Goal: Check status: Check status

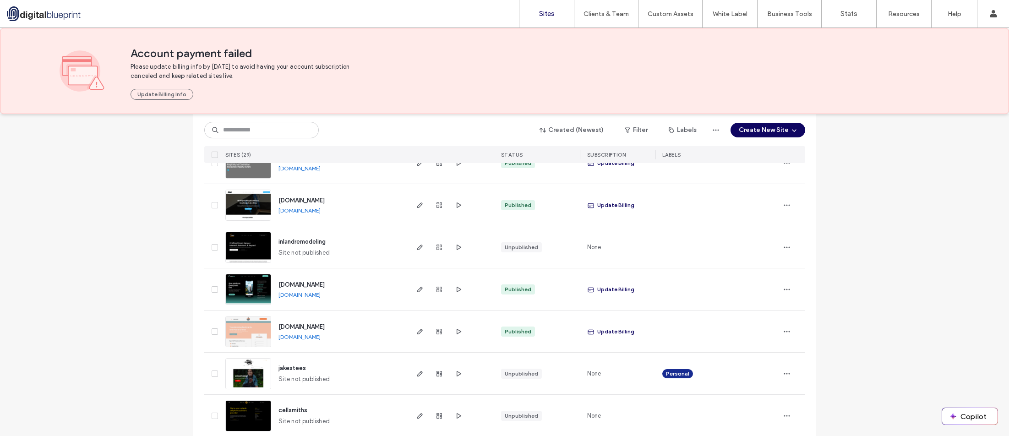
scroll to position [504, 0]
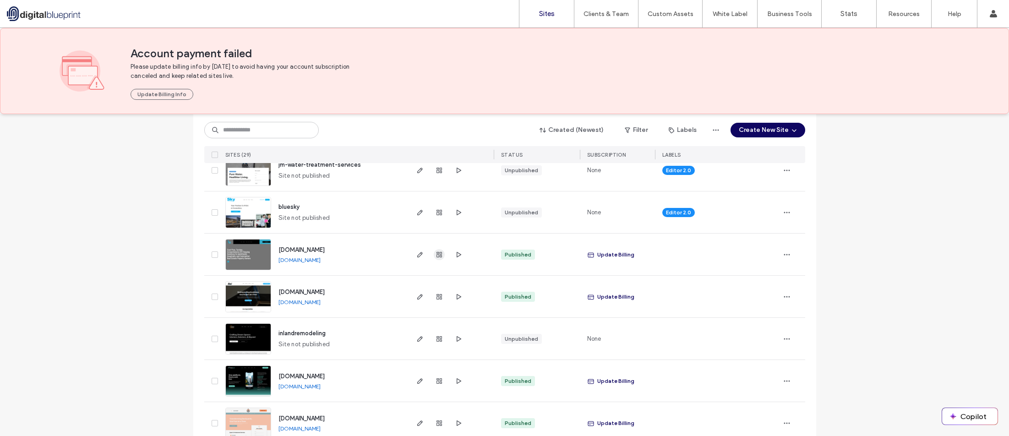
click at [436, 256] on use "button" at bounding box center [438, 254] width 5 height 5
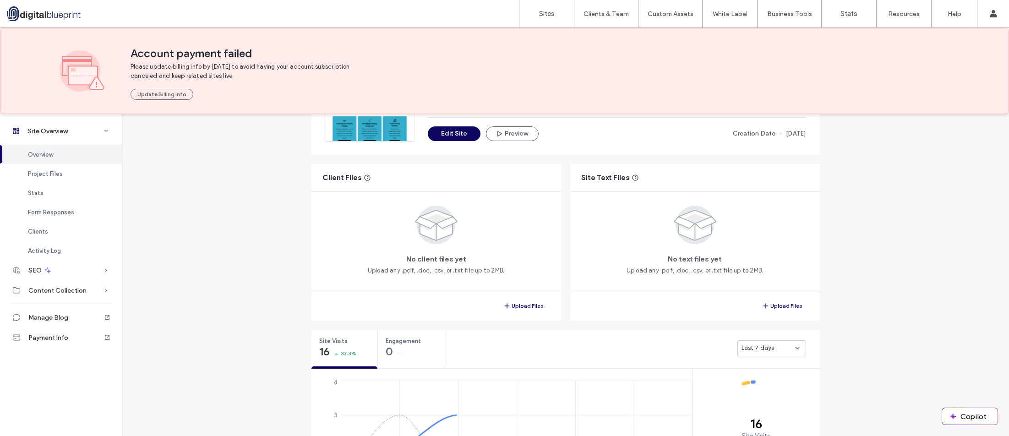
scroll to position [183, 0]
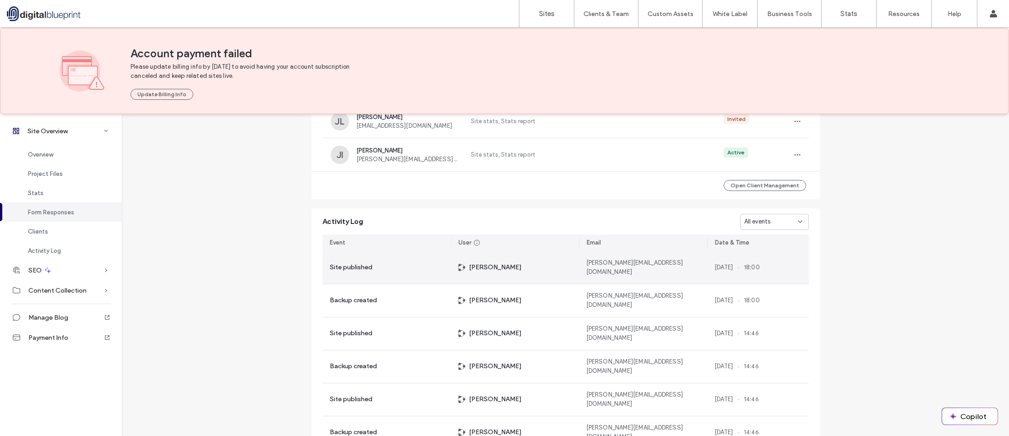
scroll to position [779, 0]
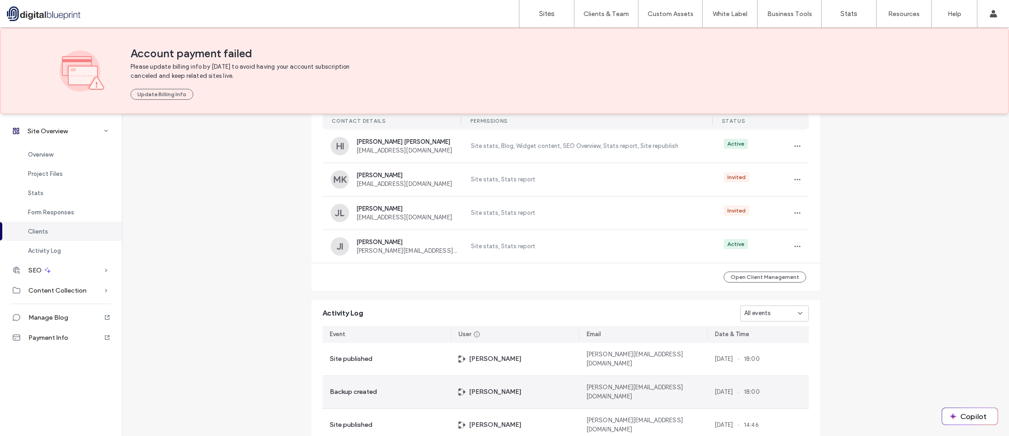
scroll to position [927, 0]
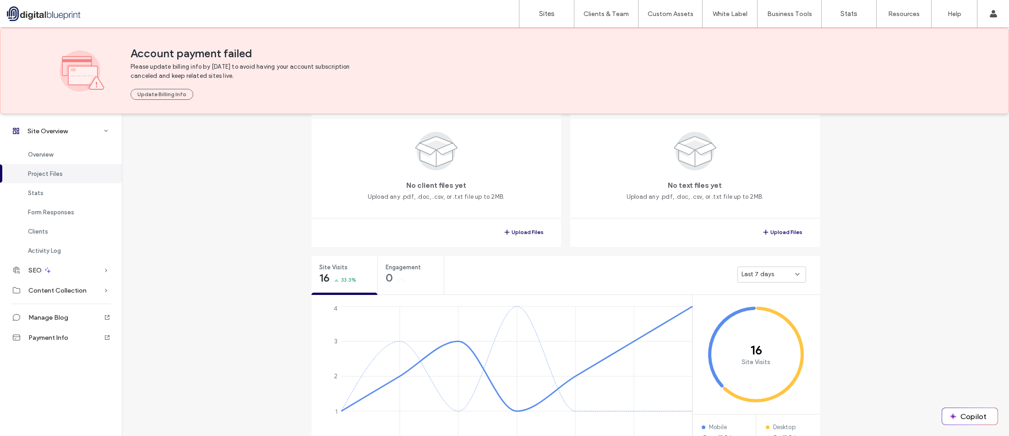
scroll to position [33, 0]
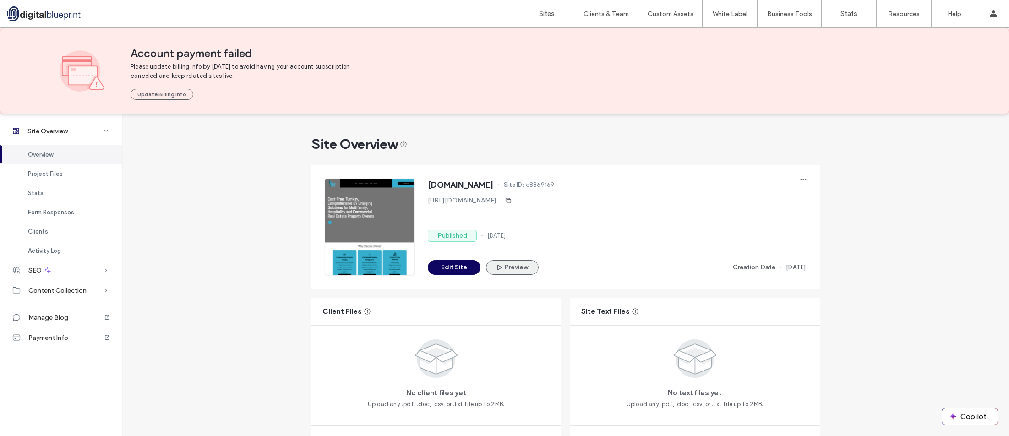
click at [507, 267] on button "Preview" at bounding box center [512, 267] width 53 height 15
